Goal: Navigation & Orientation: Find specific page/section

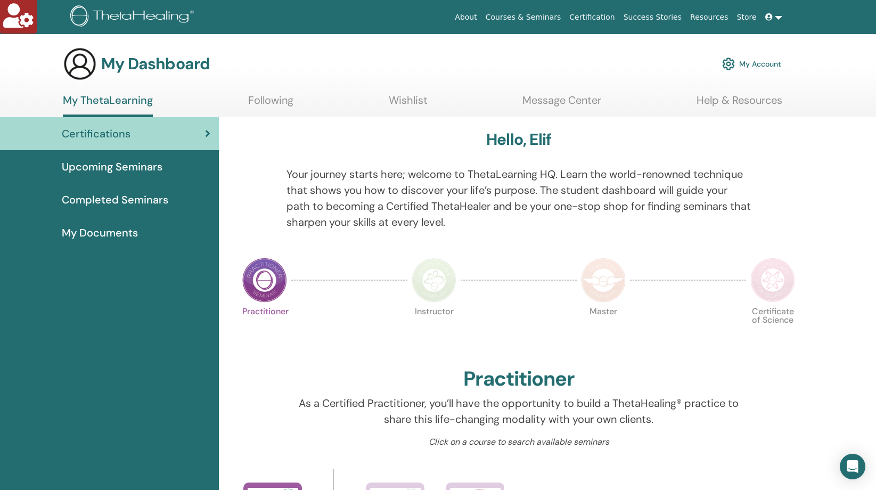
click at [132, 167] on span "Upcoming Seminars" at bounding box center [112, 167] width 101 height 16
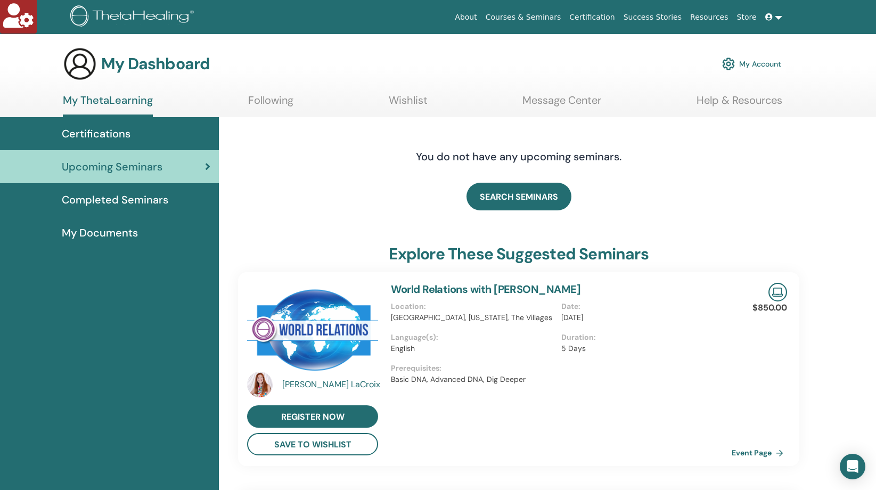
click at [77, 195] on span "Completed Seminars" at bounding box center [115, 200] width 106 height 16
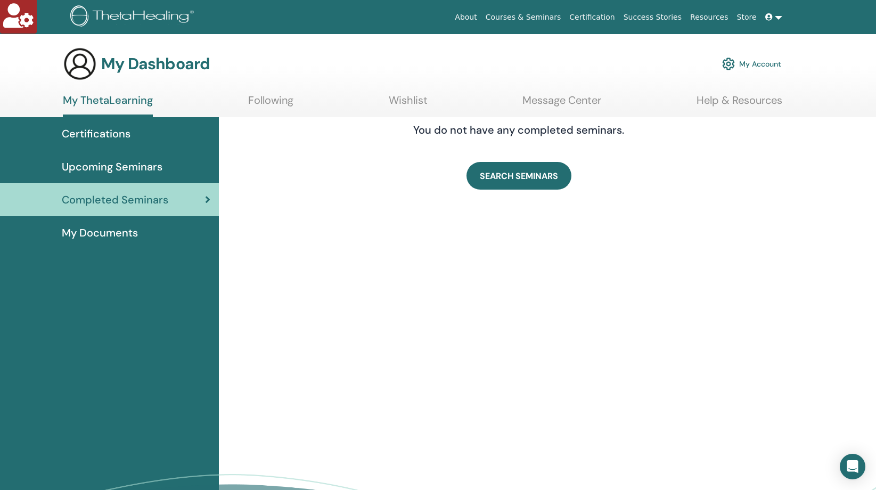
click at [99, 169] on span "Upcoming Seminars" at bounding box center [112, 167] width 101 height 16
